Goal: Transaction & Acquisition: Obtain resource

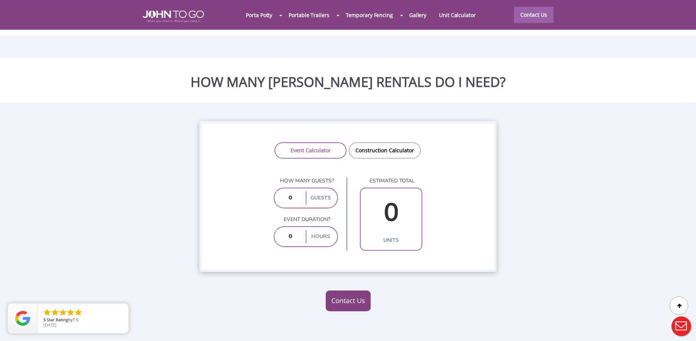
scroll to position [539, 0]
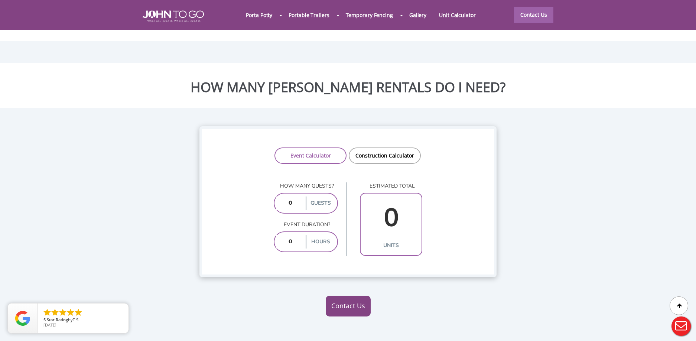
click at [281, 197] on input "number" at bounding box center [290, 203] width 28 height 13
click at [295, 197] on input "number" at bounding box center [290, 203] width 28 height 13
type input "100"
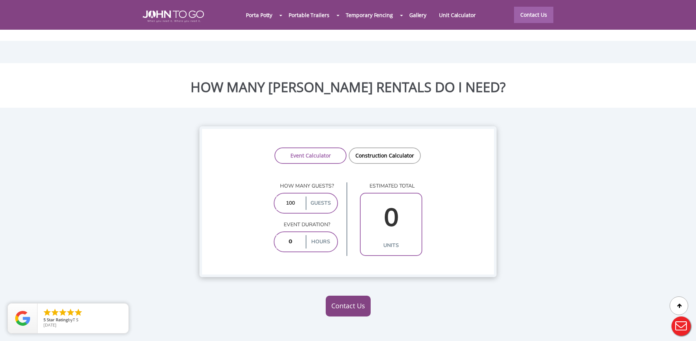
drag, startPoint x: 487, startPoint y: 223, endPoint x: 476, endPoint y: 230, distance: 13.4
click at [376, 148] on link "Construction Calculator" at bounding box center [385, 156] width 72 height 16
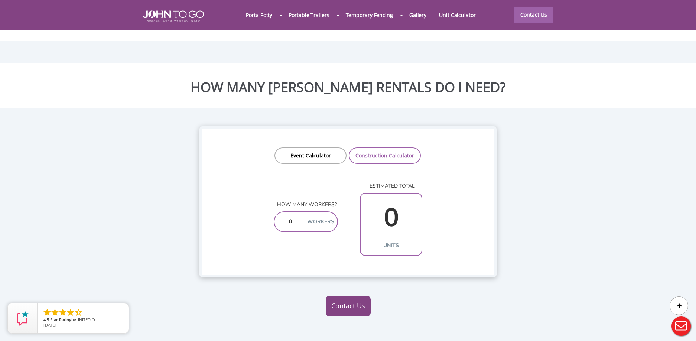
click at [289, 215] on input "number" at bounding box center [290, 221] width 28 height 13
type input "1"
type input "100"
type input "10"
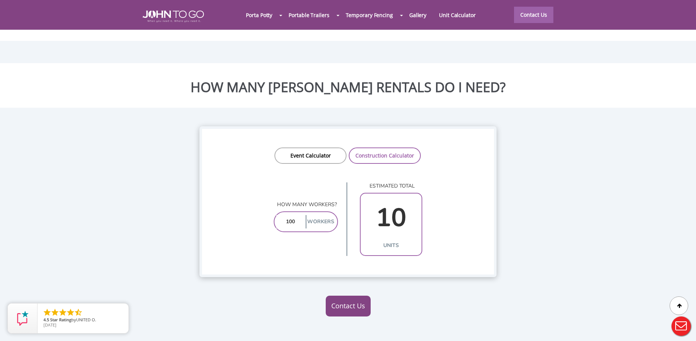
type input "100"
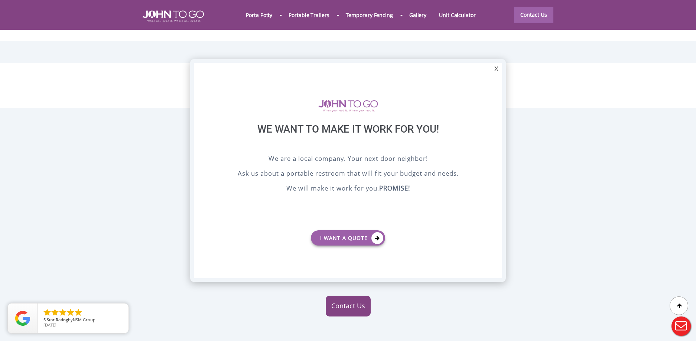
scroll to position [0, 0]
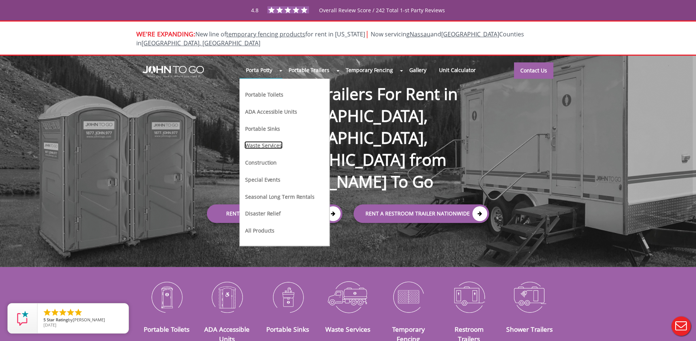
click at [258, 141] on link "Waste Services" at bounding box center [264, 145] width 38 height 8
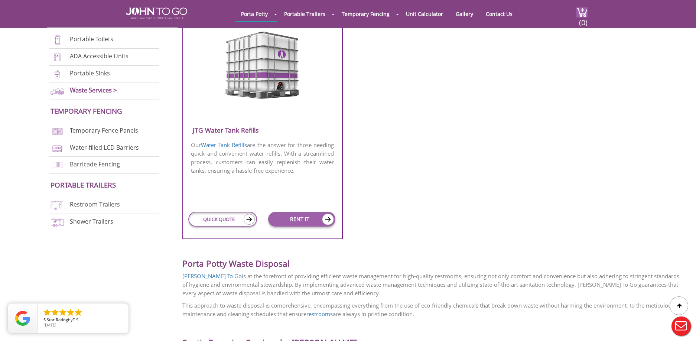
scroll to position [525, 0]
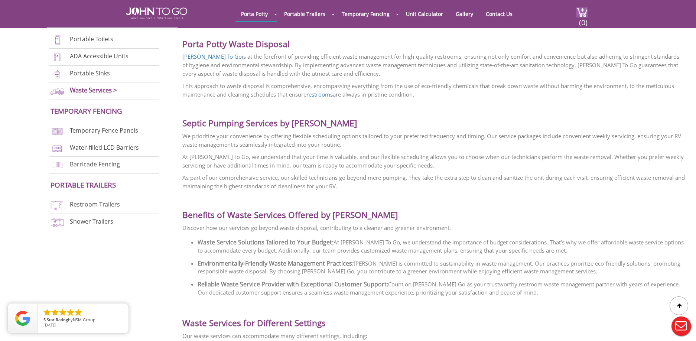
click at [498, 179] on p "As part of our comprehensive service, our skilled technicians go beyond mere pu…" at bounding box center [433, 182] width 503 height 17
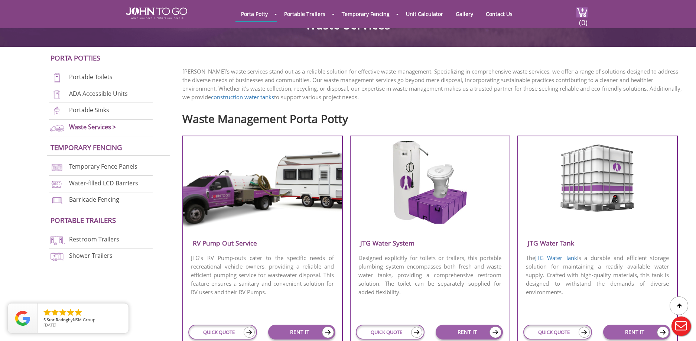
scroll to position [185, 0]
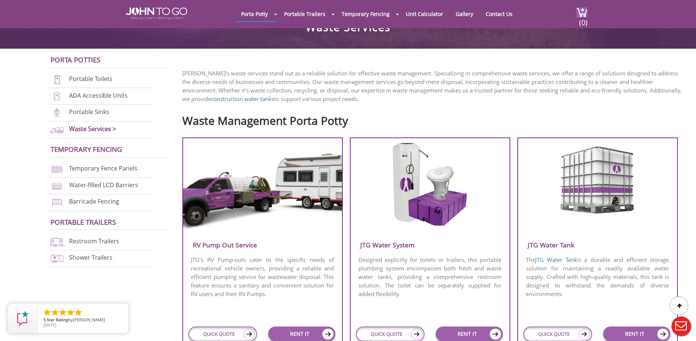
click at [410, 195] on img at bounding box center [430, 185] width 78 height 84
